Goal: Transaction & Acquisition: Book appointment/travel/reservation

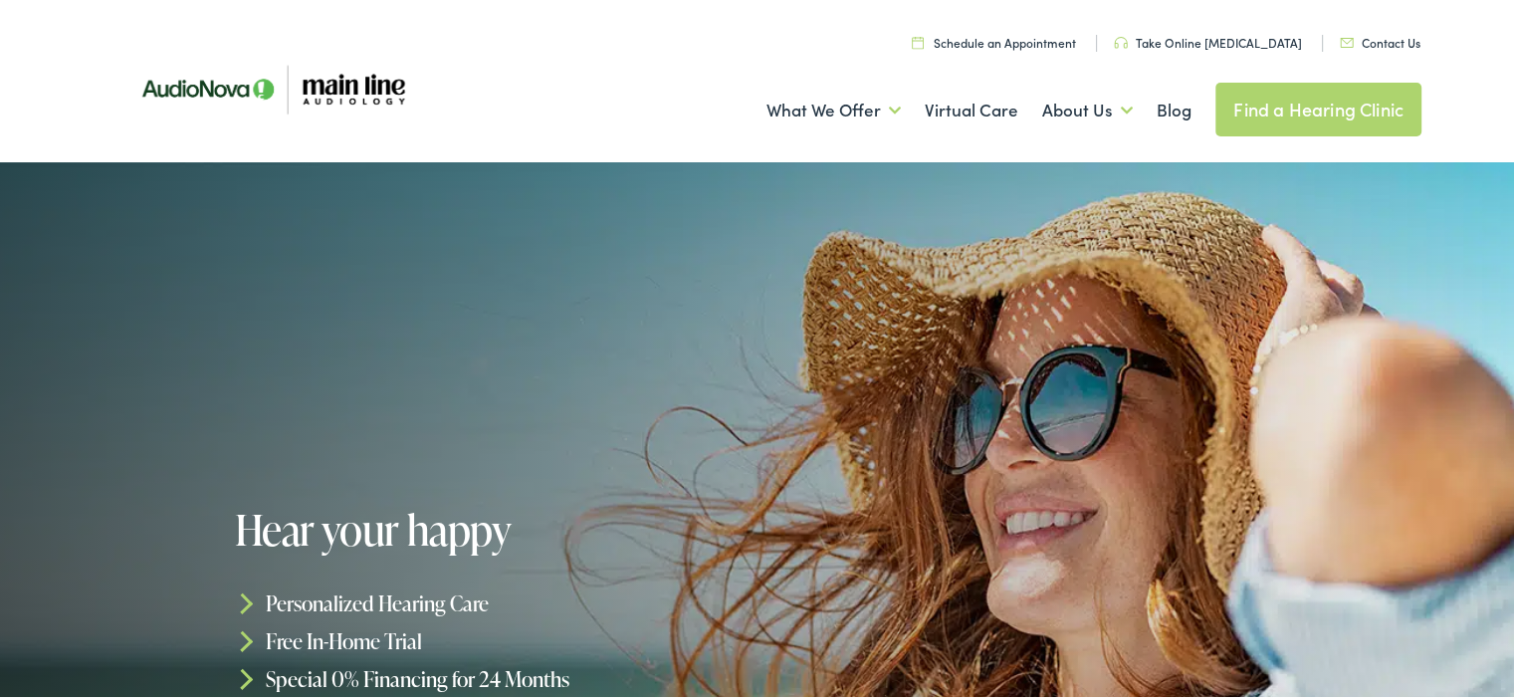
click at [1041, 34] on link "Schedule an Appointment" at bounding box center [994, 39] width 164 height 17
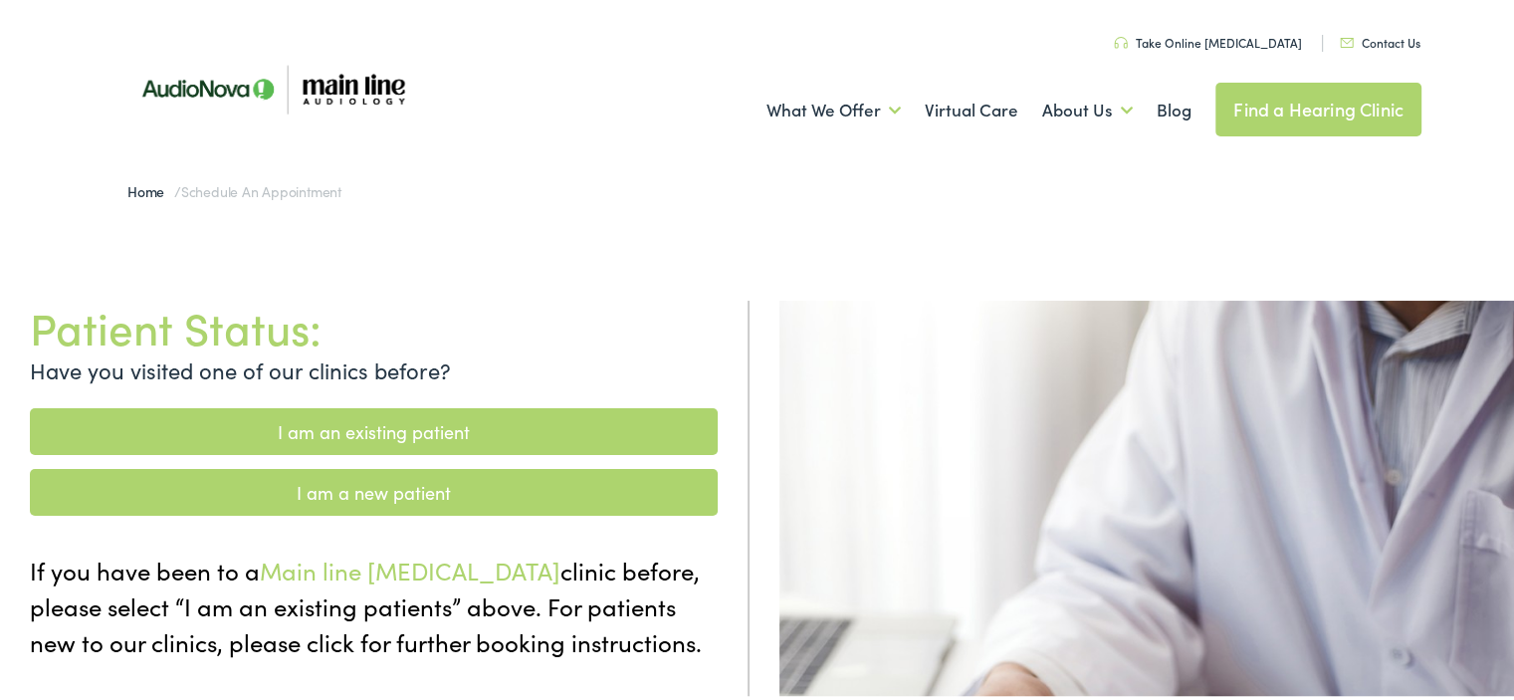
click at [386, 430] on link "I am an existing patient" at bounding box center [374, 428] width 688 height 47
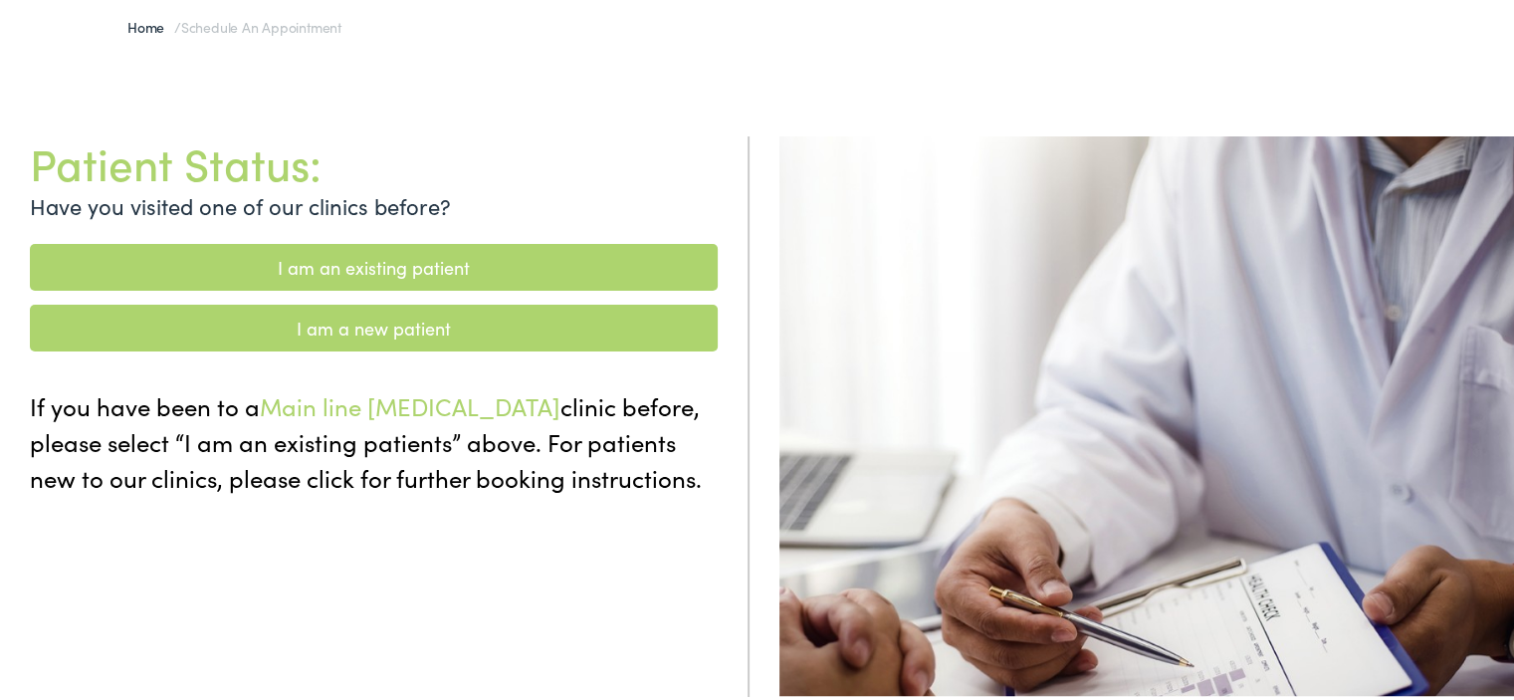
scroll to position [199, 0]
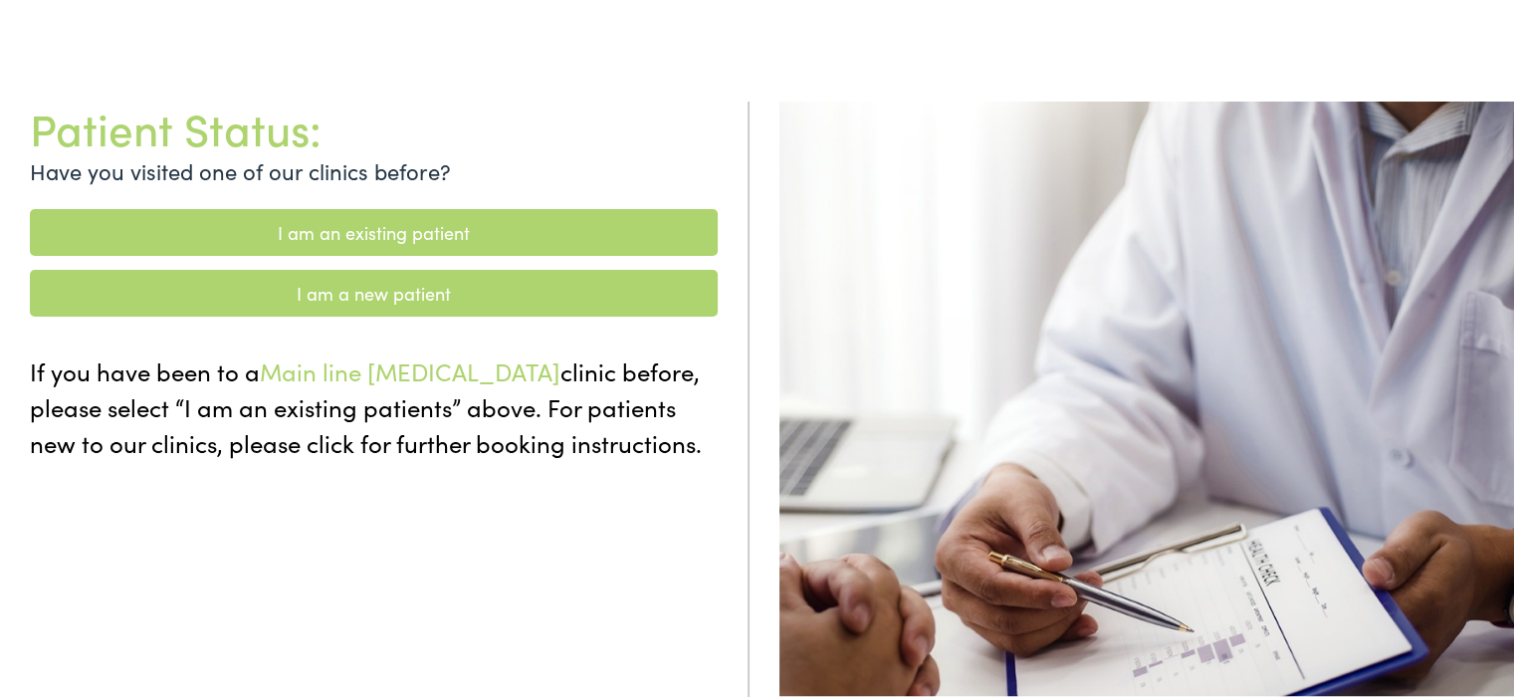
click at [401, 227] on link "I am an existing patient" at bounding box center [374, 229] width 688 height 47
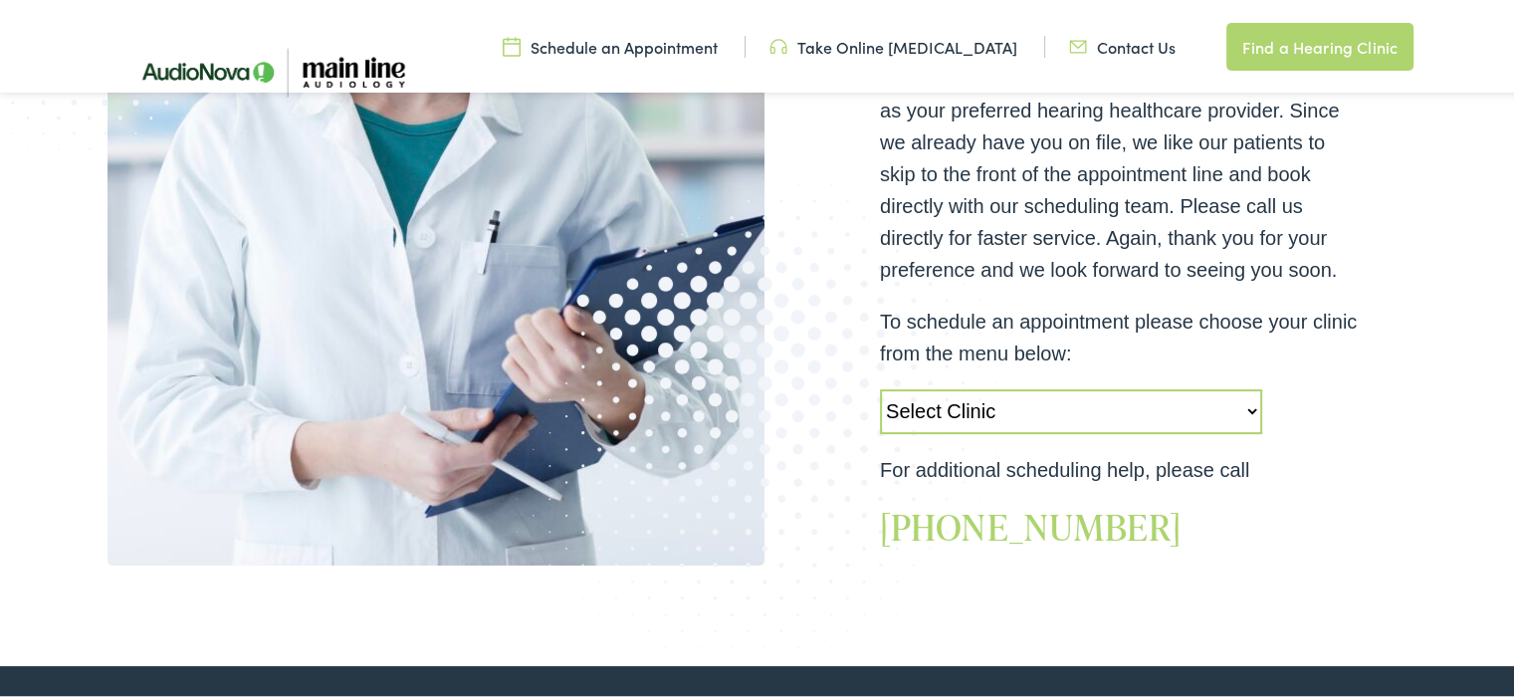
scroll to position [697, 0]
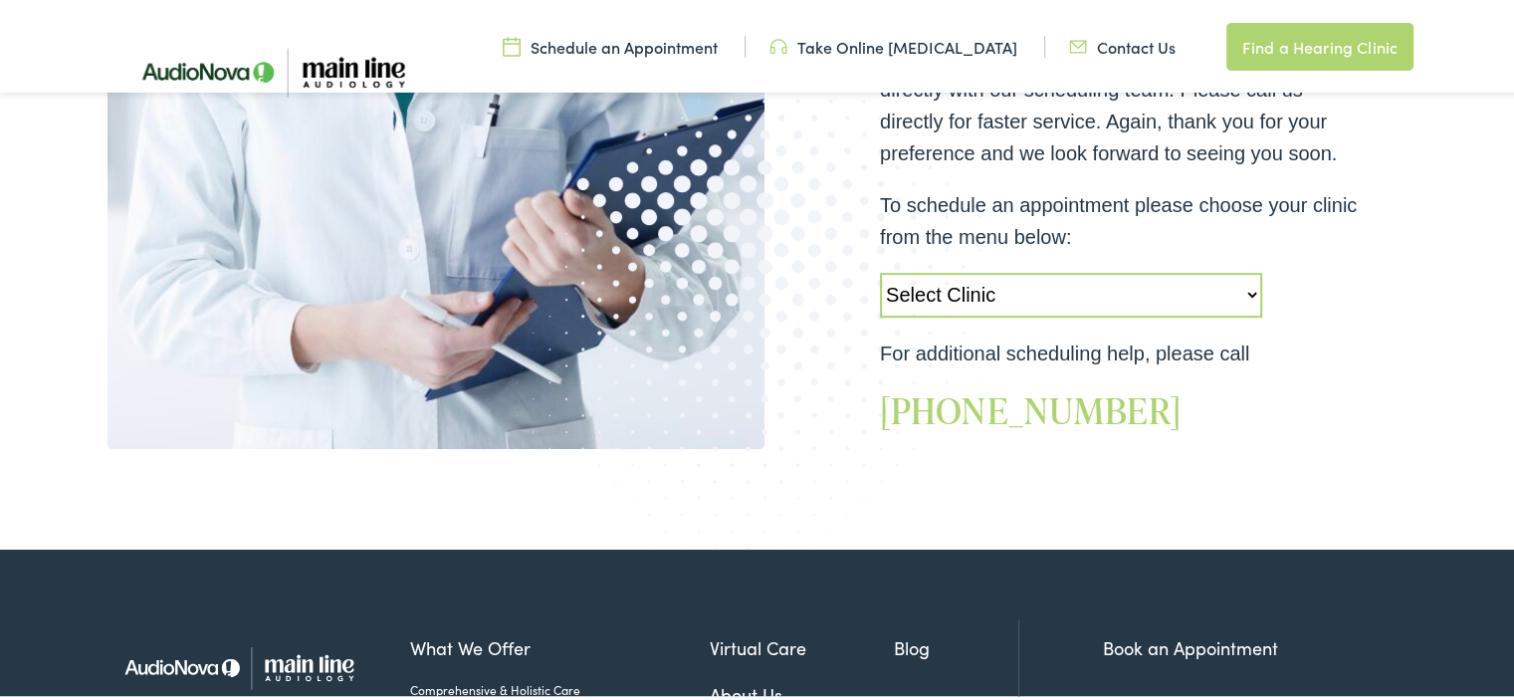
click at [1155, 286] on select "Select Clinic Jenkintown-PA-AudioNova 505 Old York Road Audubon-PA-Main Line Au…" at bounding box center [1071, 292] width 382 height 45
click at [880, 270] on select "Select Clinic Jenkintown-PA-AudioNova 505 Old York Road Audubon-PA-Main Line Au…" at bounding box center [1071, 292] width 382 height 45
click at [1148, 294] on select "Select Clinic Jenkintown-PA-AudioNova 505 Old York Road Audubon-PA-Main Line Au…" at bounding box center [1071, 292] width 382 height 45
select select "https://mainline.alpacaaudiology.com/locations/narberth-pa/"
click at [880, 270] on select "Select Clinic Jenkintown-PA-AudioNova 505 Old York Road Audubon-PA-Main Line Au…" at bounding box center [1071, 292] width 382 height 45
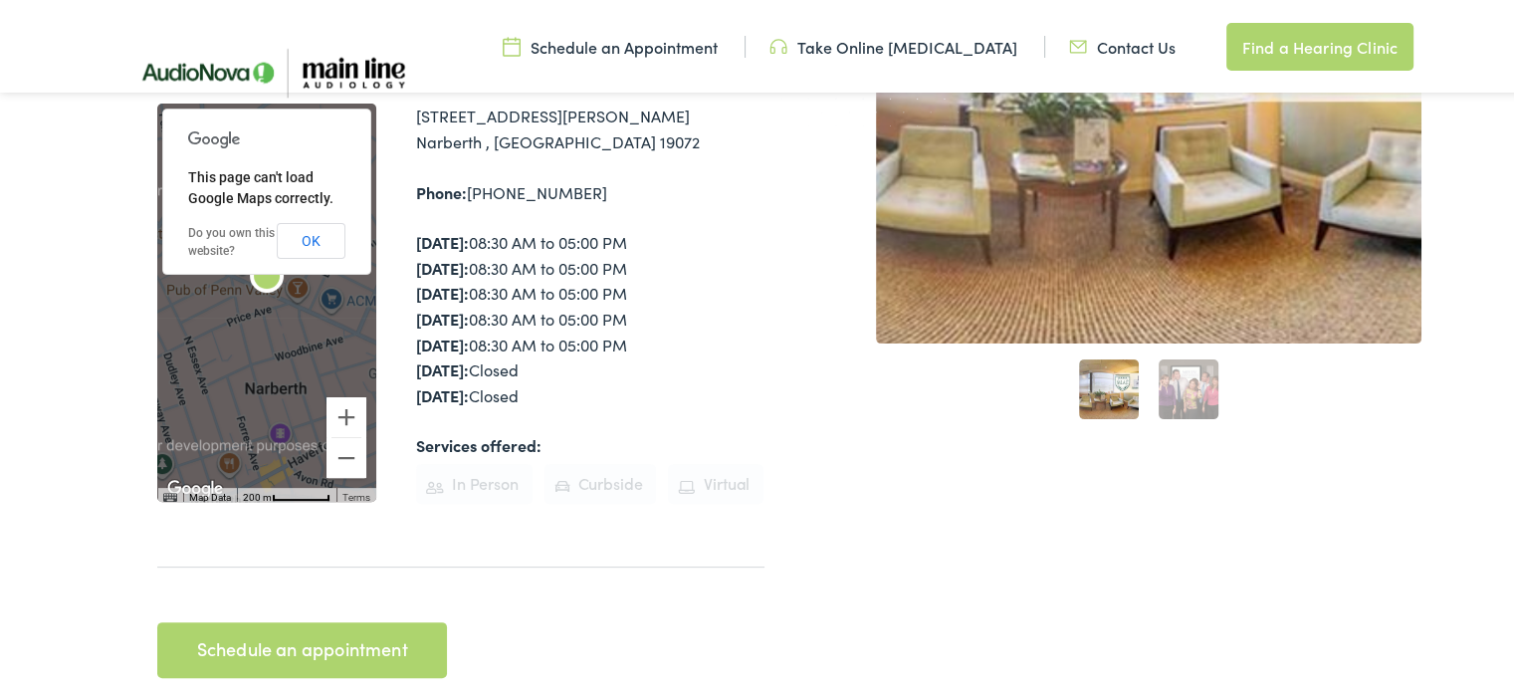
scroll to position [498, 0]
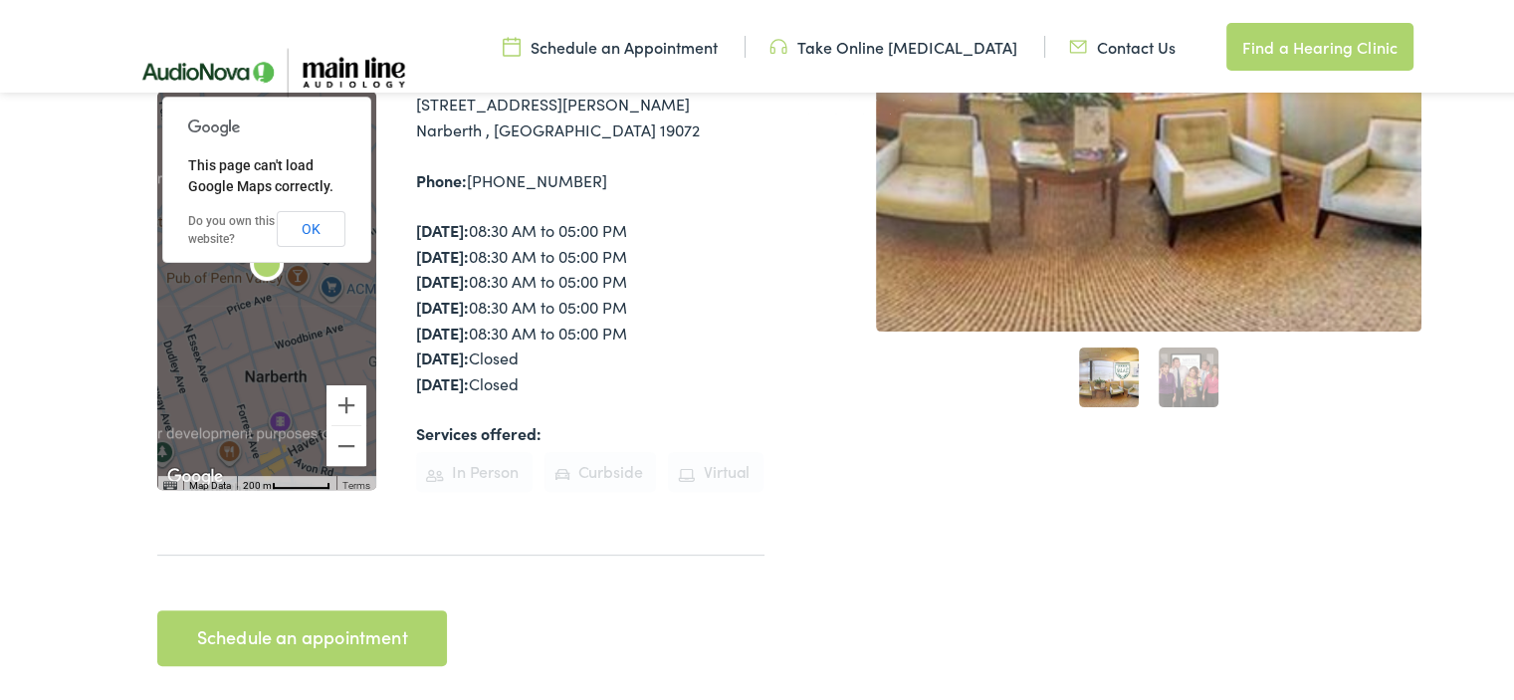
click at [342, 607] on link "Schedule an appointment" at bounding box center [302, 635] width 290 height 56
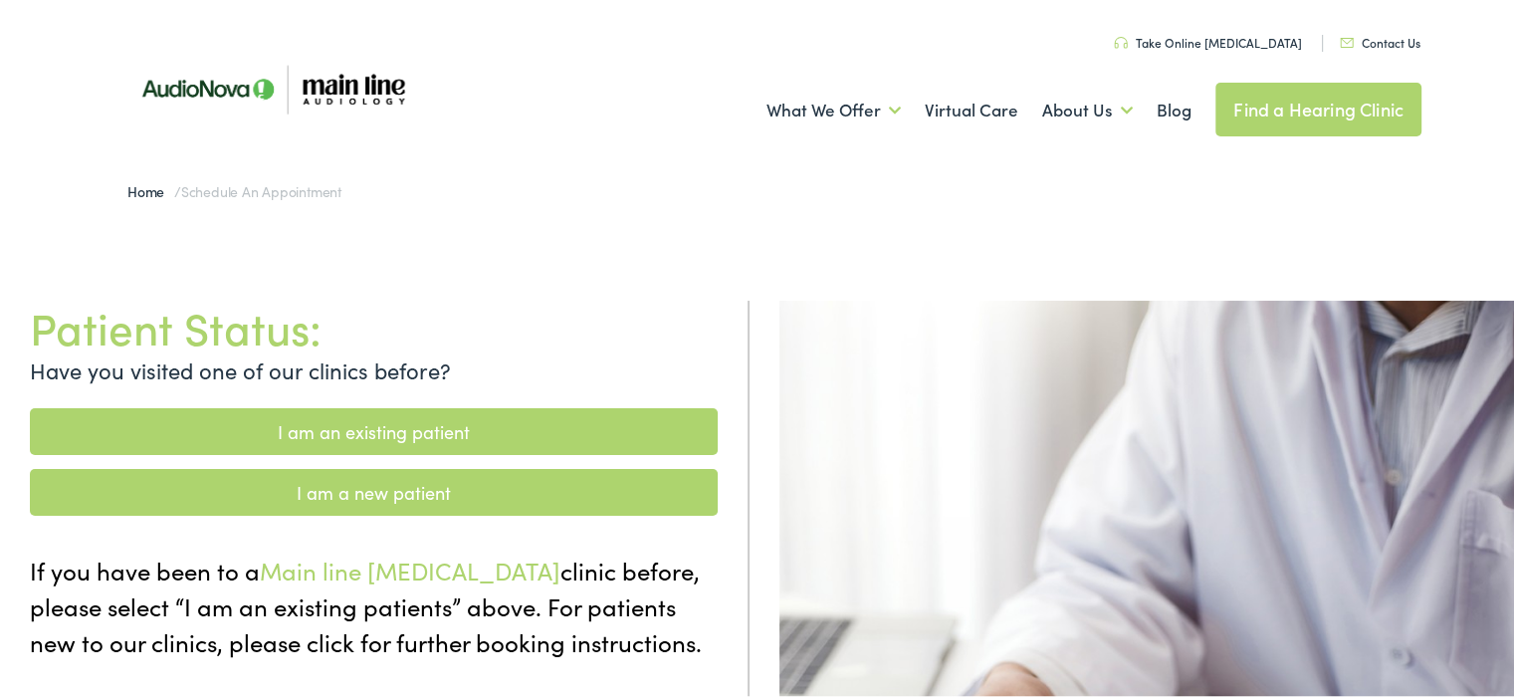
click at [404, 433] on link "I am an existing patient" at bounding box center [374, 428] width 688 height 47
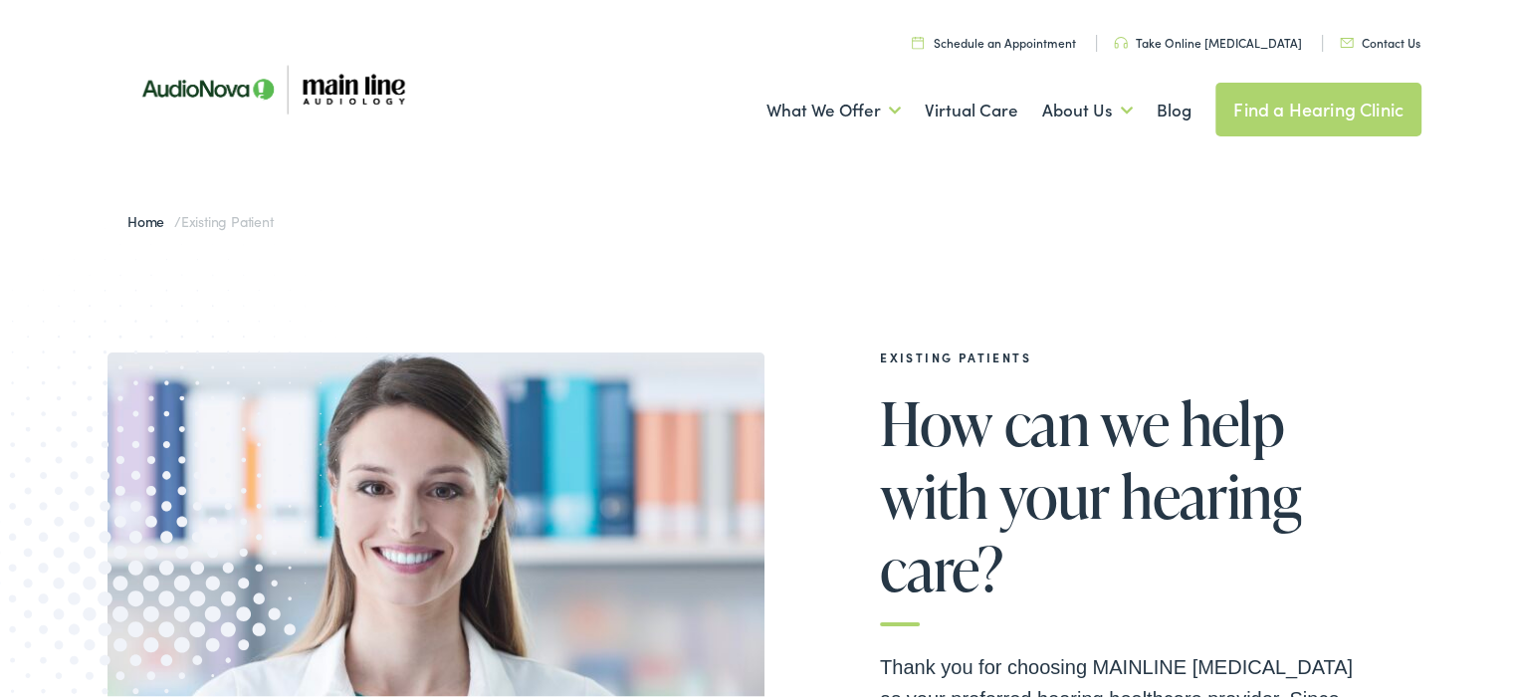
click at [1406, 44] on link "Contact Us" at bounding box center [1380, 39] width 81 height 17
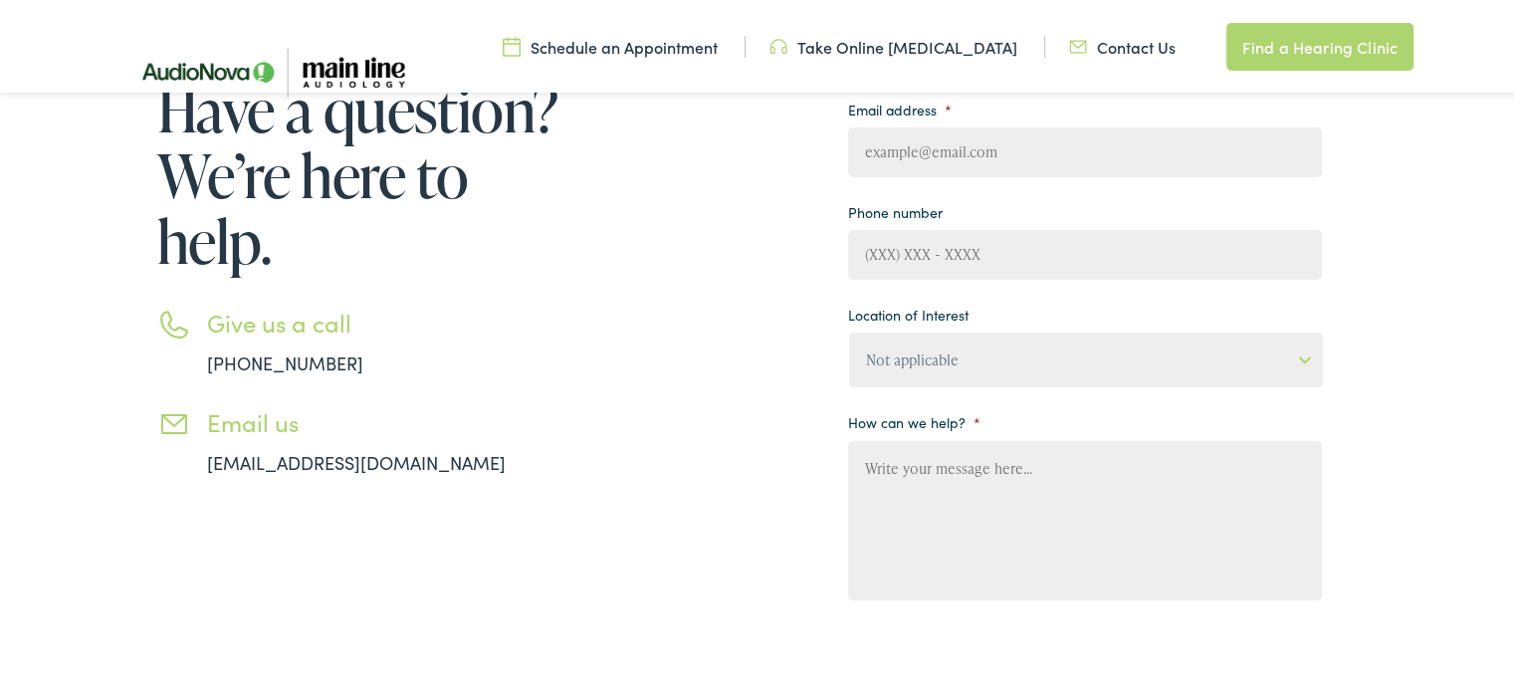
scroll to position [299, 0]
